Goal: Find specific page/section: Find specific page/section

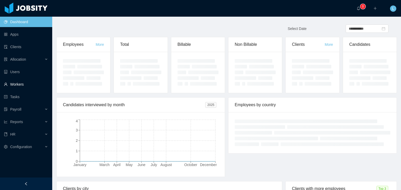
click at [27, 85] on link "Workers" at bounding box center [26, 84] width 44 height 10
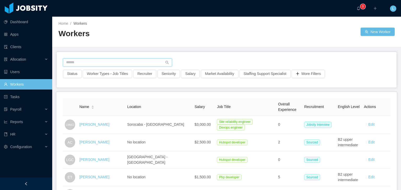
click at [103, 63] on input "text" at bounding box center [117, 62] width 109 height 8
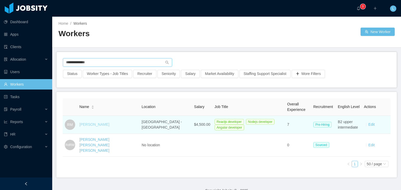
type input "**********"
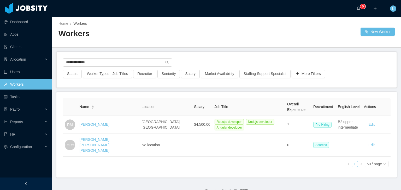
click at [98, 125] on link "[PERSON_NAME]" at bounding box center [94, 125] width 30 height 4
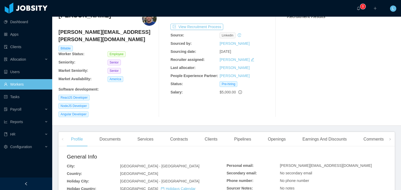
scroll to position [26, 0]
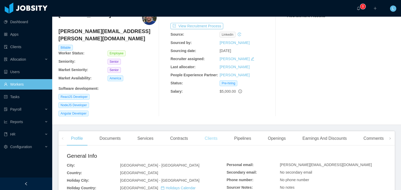
click at [210, 131] on div "Clients" at bounding box center [210, 138] width 21 height 15
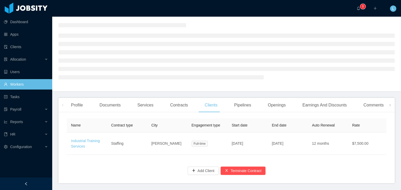
scroll to position [26, 0]
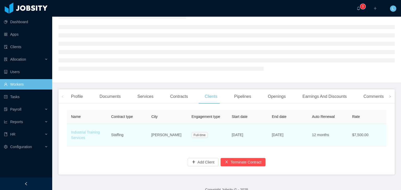
click at [79, 138] on link "Industrial Training Services" at bounding box center [85, 135] width 29 height 10
